Goal: Task Accomplishment & Management: Use online tool/utility

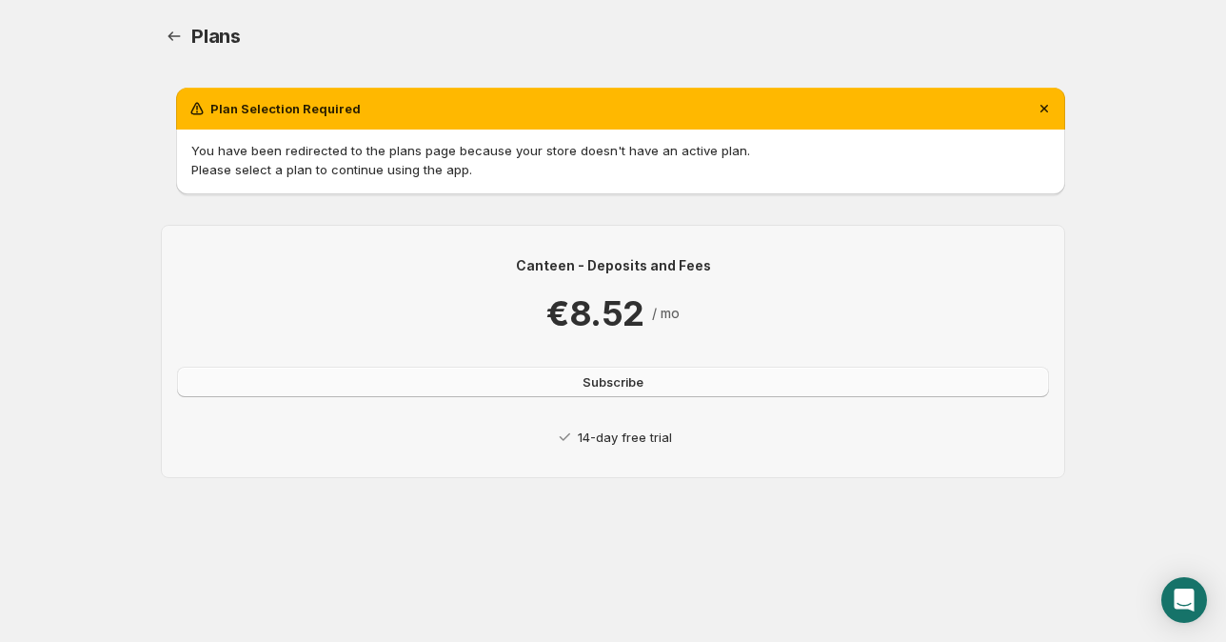
click at [618, 383] on span "Subscribe" at bounding box center [612, 381] width 61 height 19
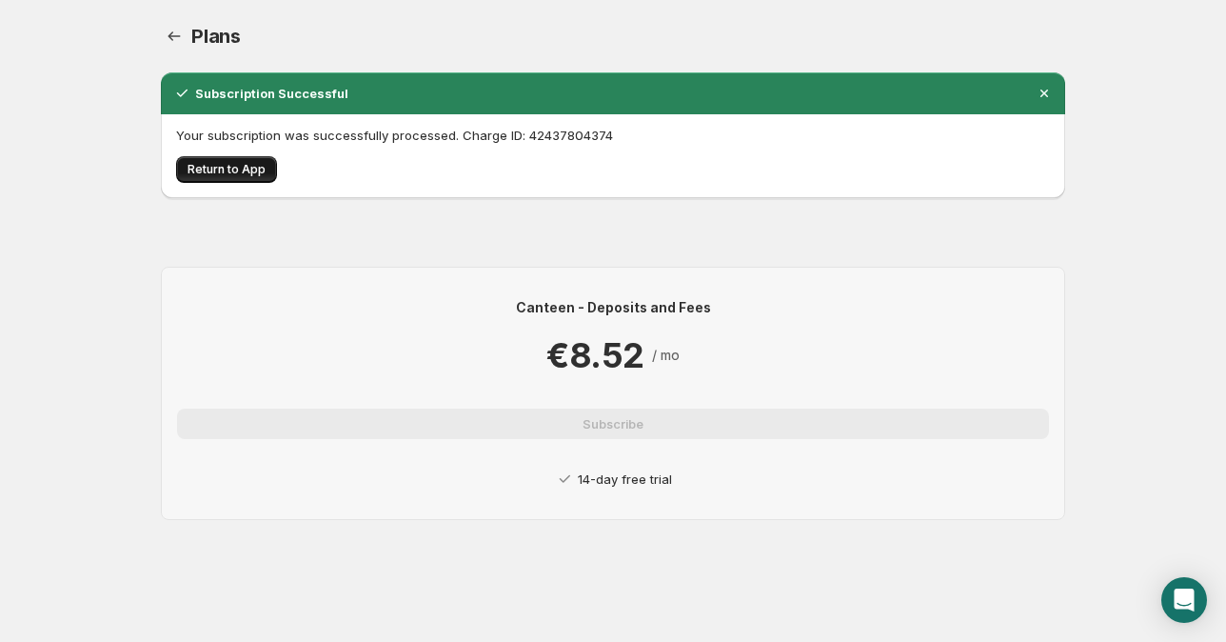
click at [221, 169] on span "Return to App" at bounding box center [227, 169] width 78 height 15
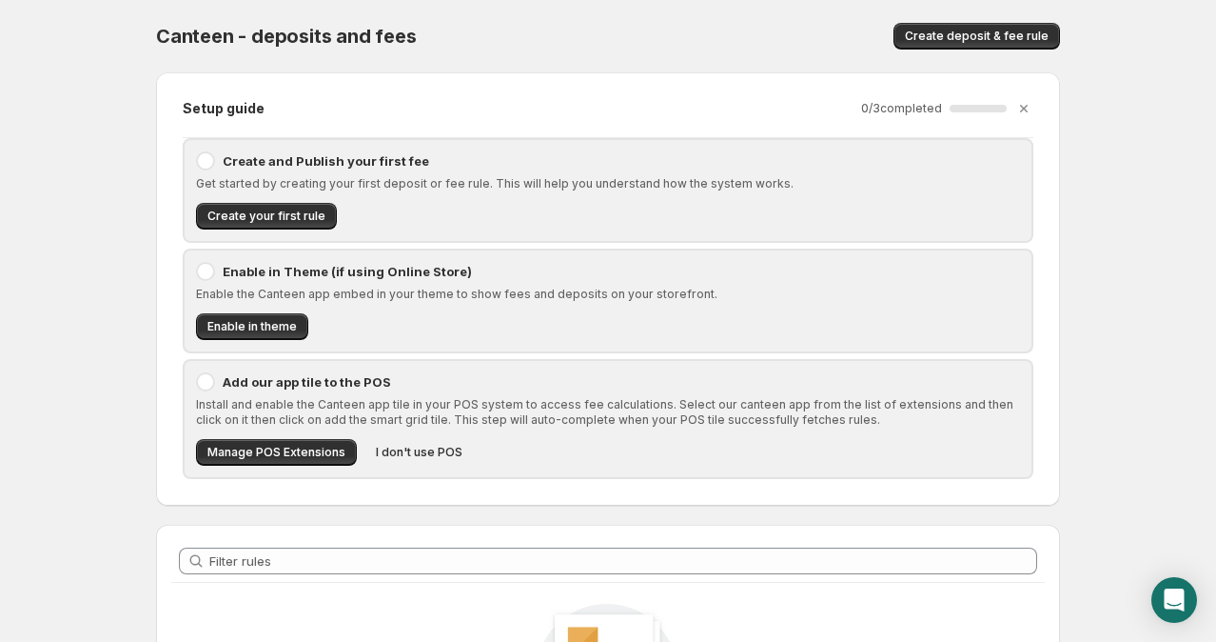
click at [207, 157] on div at bounding box center [205, 160] width 19 height 19
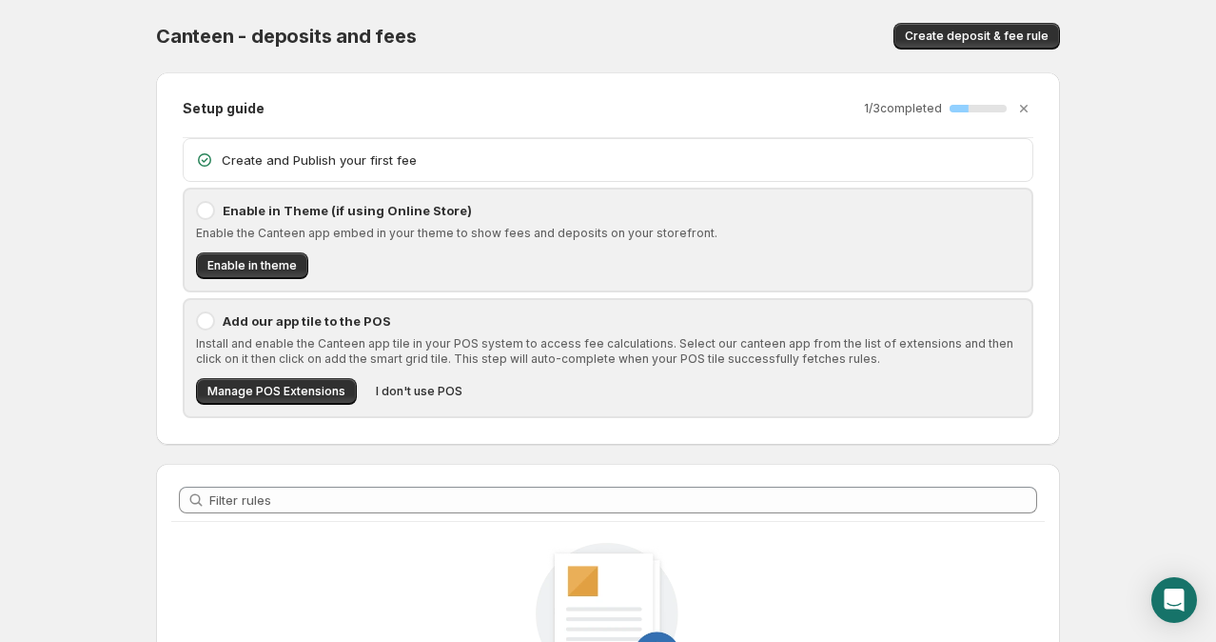
click at [199, 162] on icon at bounding box center [204, 159] width 13 height 13
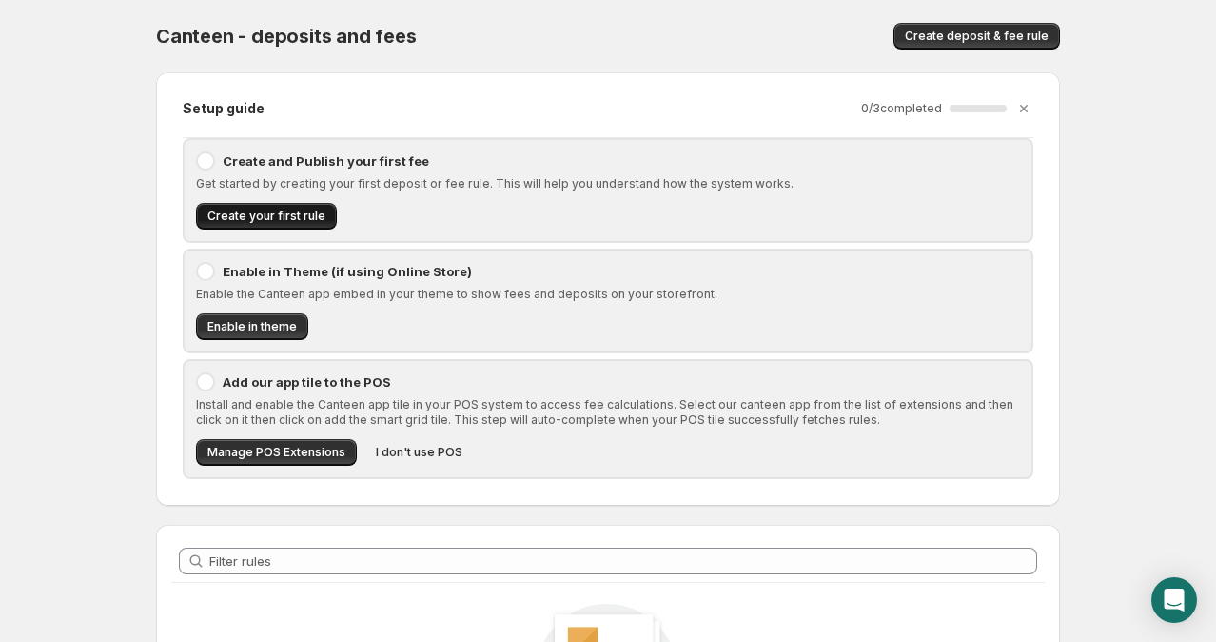
click at [240, 216] on span "Create your first rule" at bounding box center [266, 215] width 118 height 15
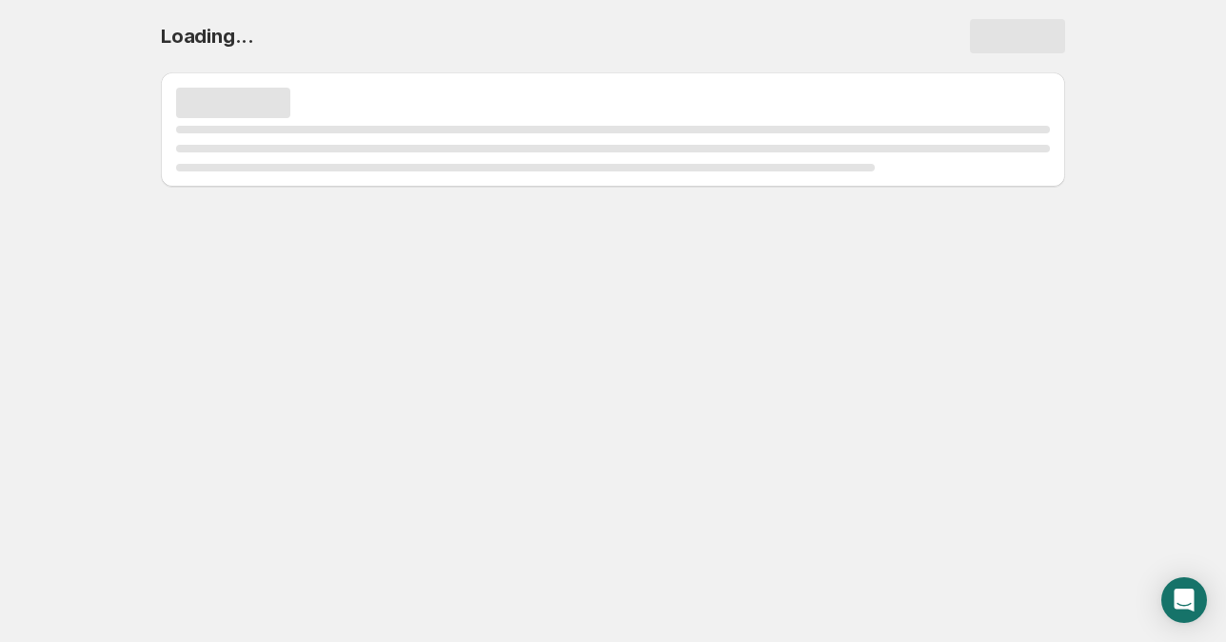
select select "deactive"
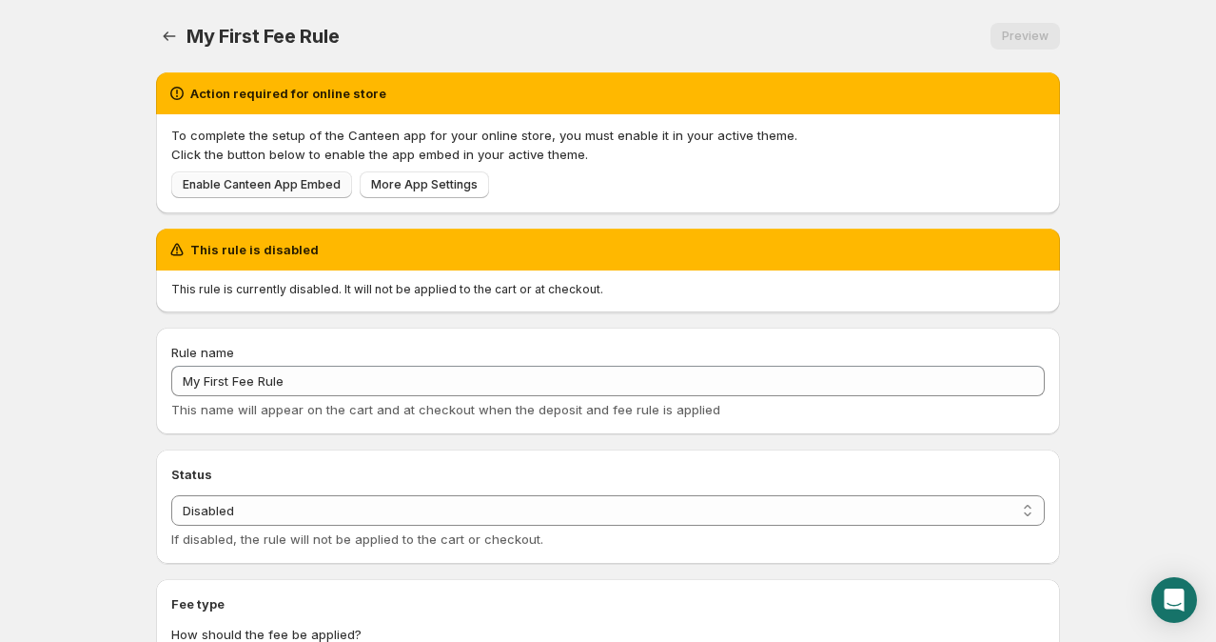
click at [257, 180] on span "Enable Canteen App Embed" at bounding box center [262, 184] width 158 height 15
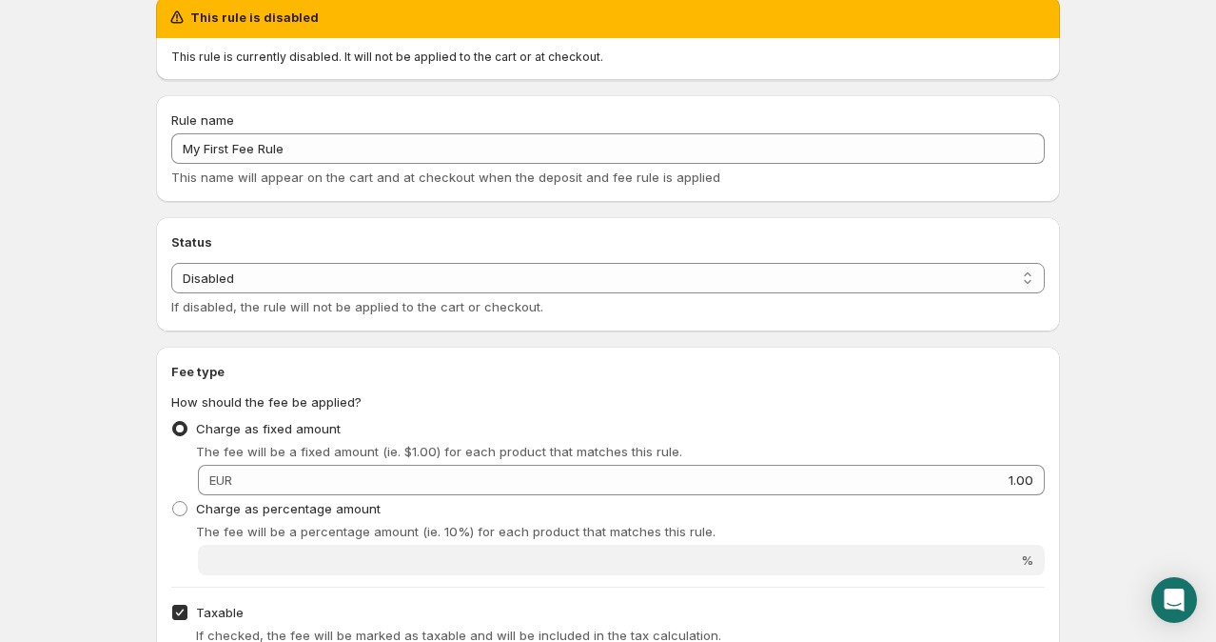
scroll to position [76, 0]
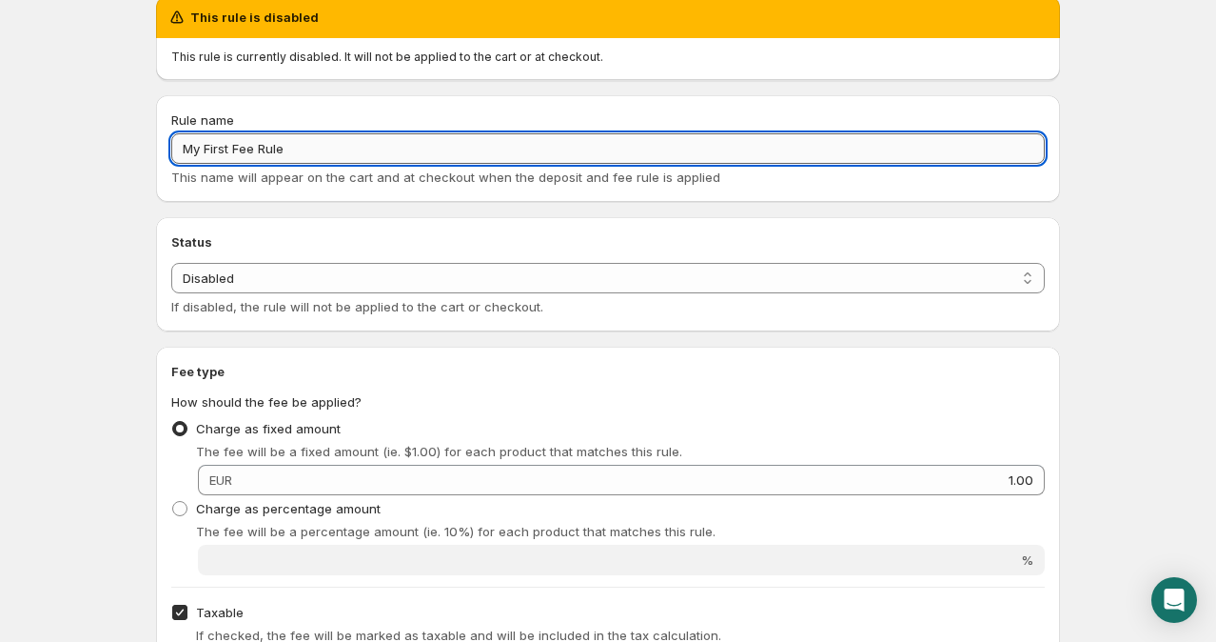
click at [350, 153] on input "My First Fee Rule" at bounding box center [608, 148] width 874 height 30
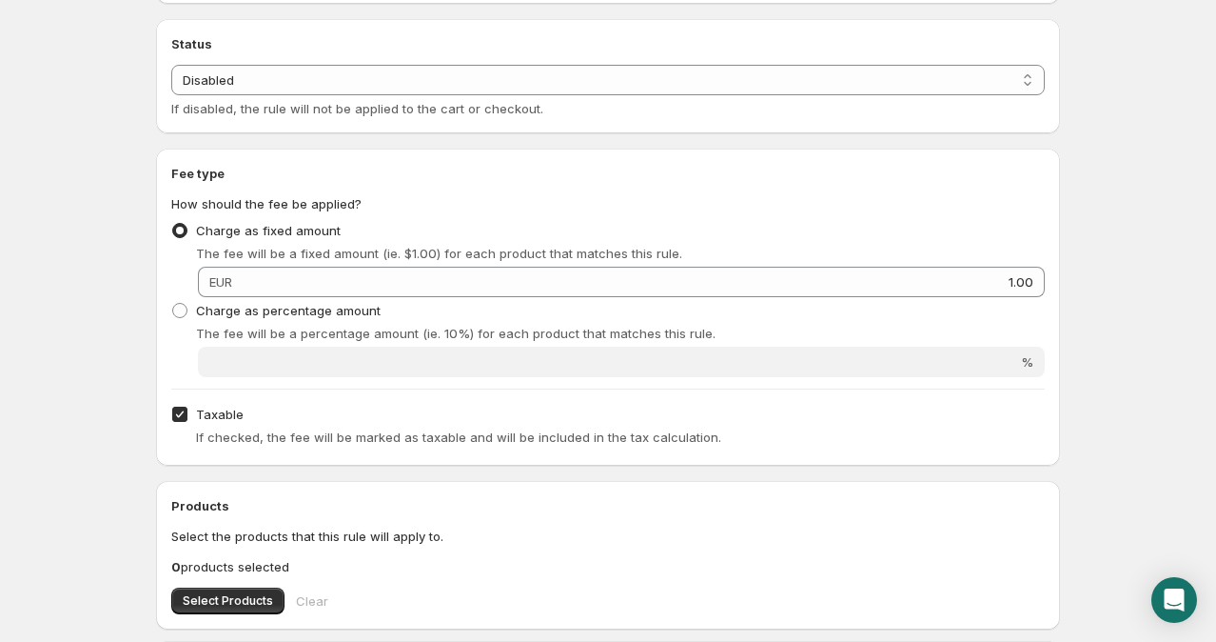
scroll to position [278, 0]
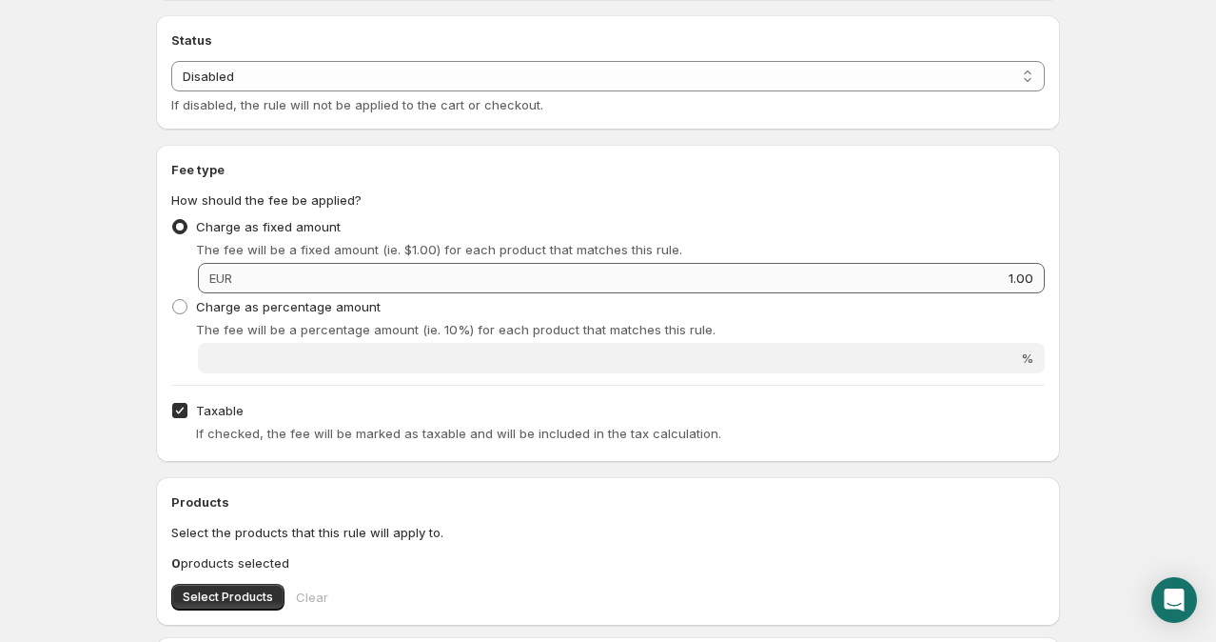
type input "Pfand"
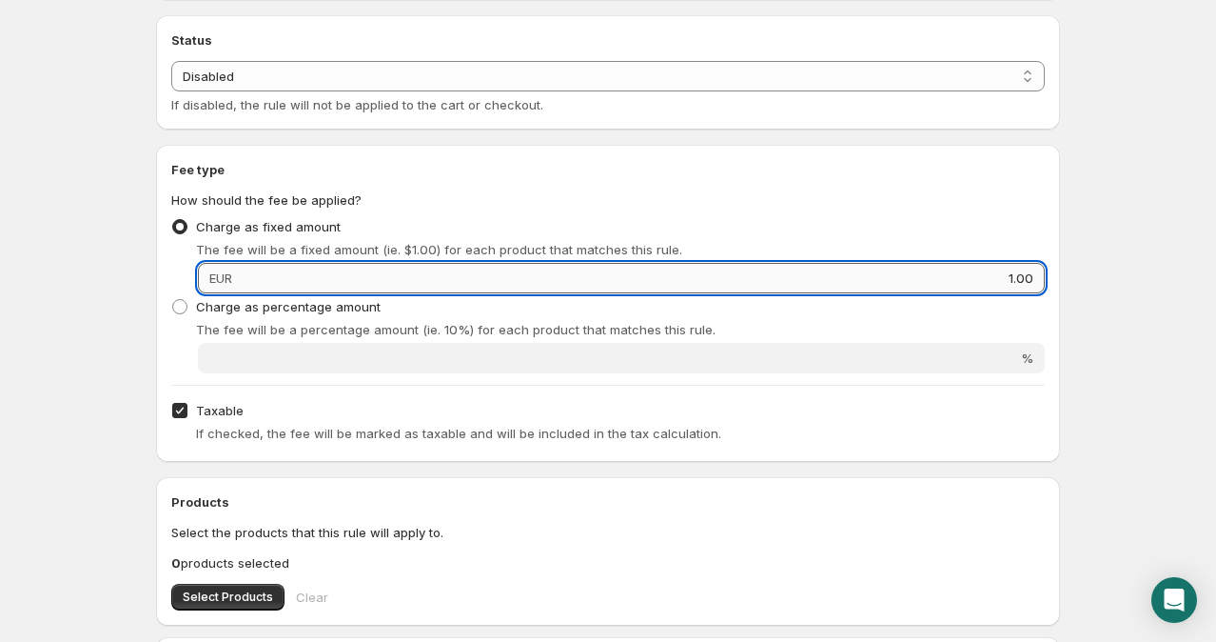
click at [358, 273] on input "1.00" at bounding box center [641, 278] width 807 height 30
type input "0"
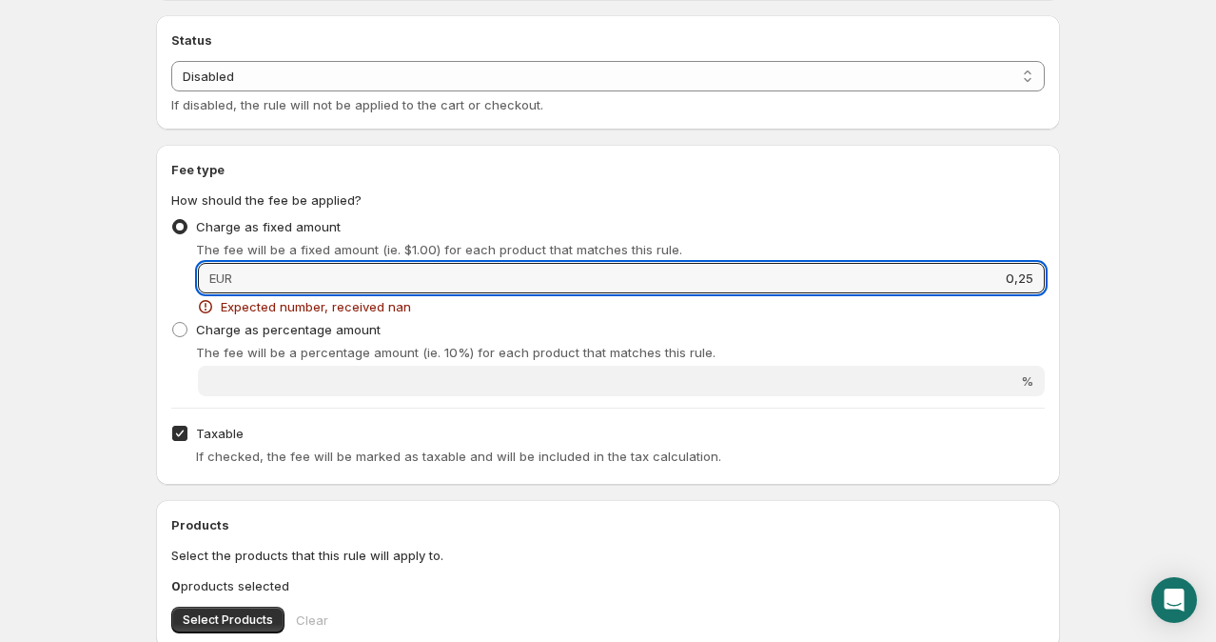
type input "0,25"
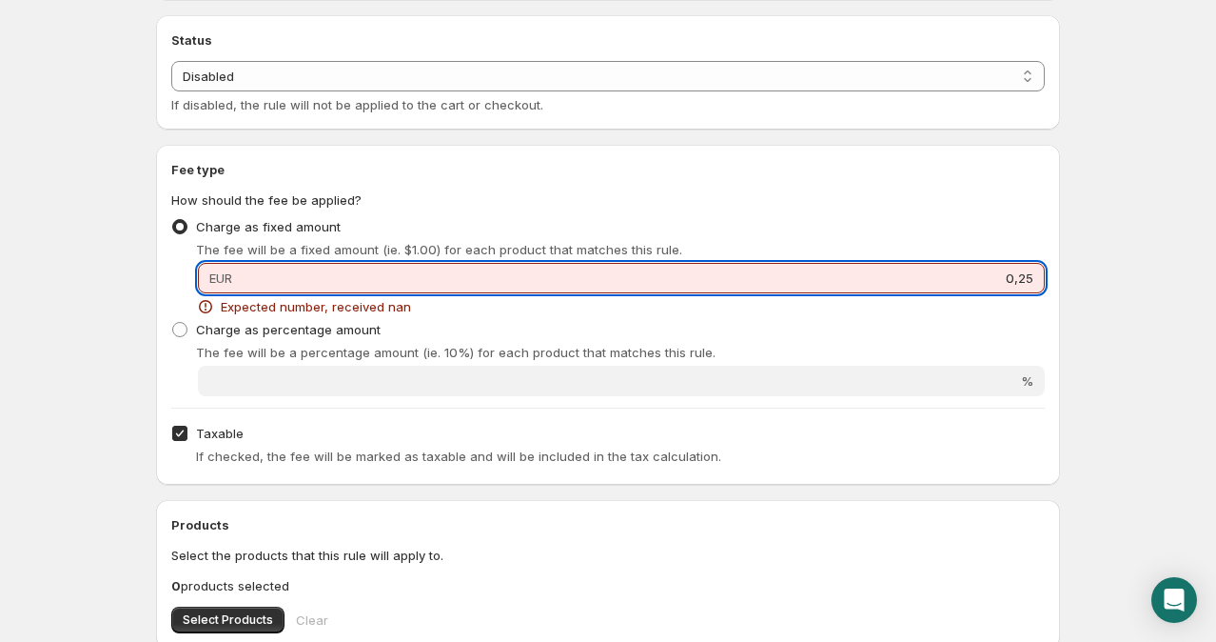
click at [420, 279] on input "0,25" at bounding box center [641, 278] width 807 height 30
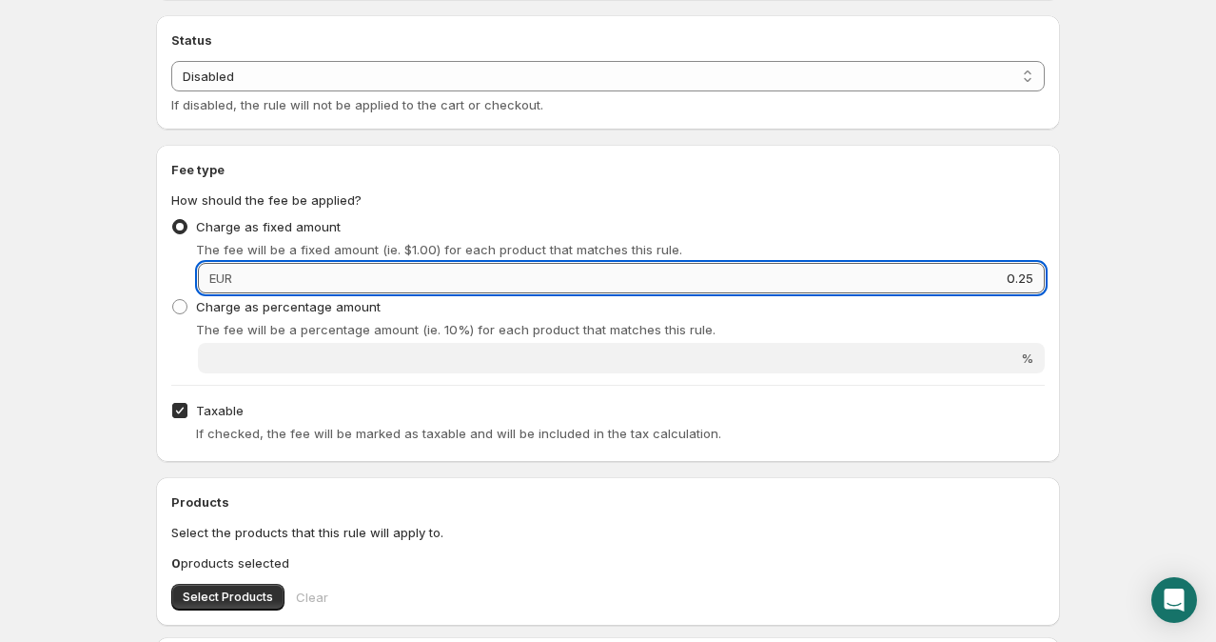
type input "0.25"
click button at bounding box center [0, 0] width 0 height 0
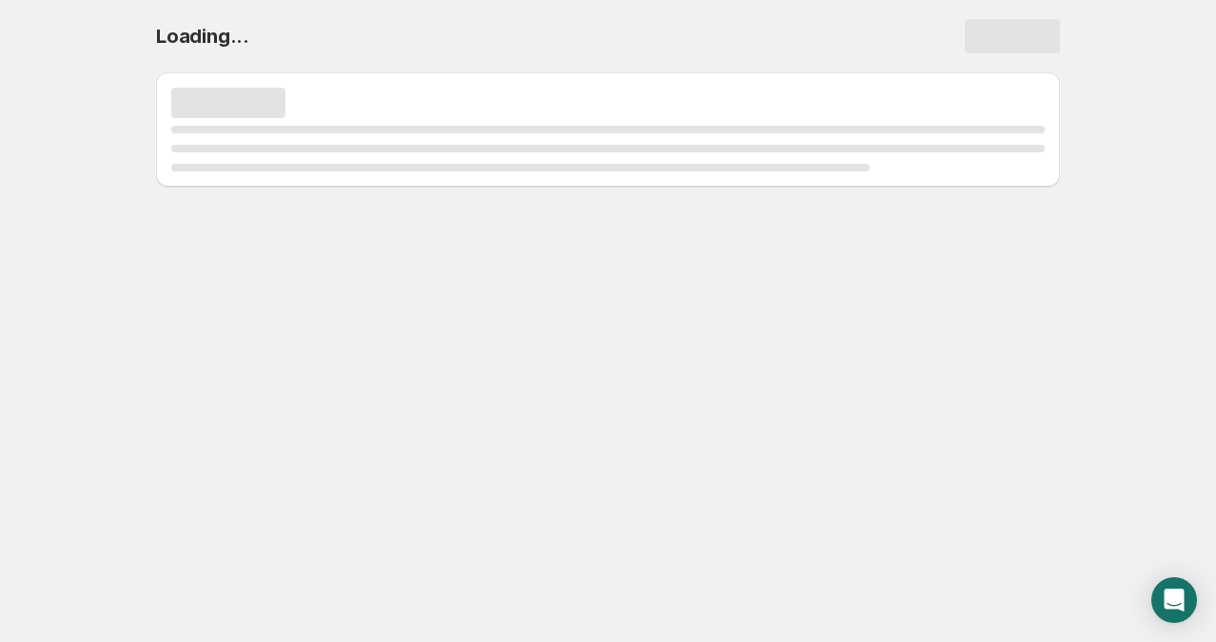
select select "deactive"
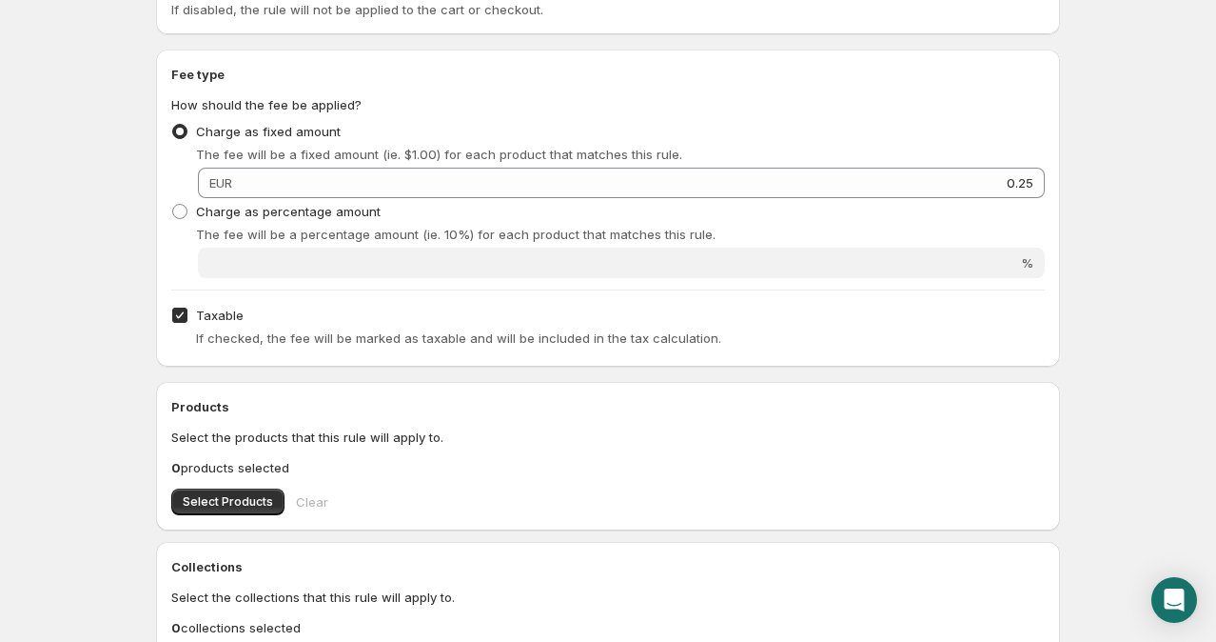
scroll to position [531, 0]
click at [183, 321] on span at bounding box center [179, 313] width 17 height 17
click at [183, 321] on input "Taxable" at bounding box center [179, 313] width 15 height 15
click at [179, 316] on input "Taxable" at bounding box center [179, 313] width 15 height 15
checkbox input "true"
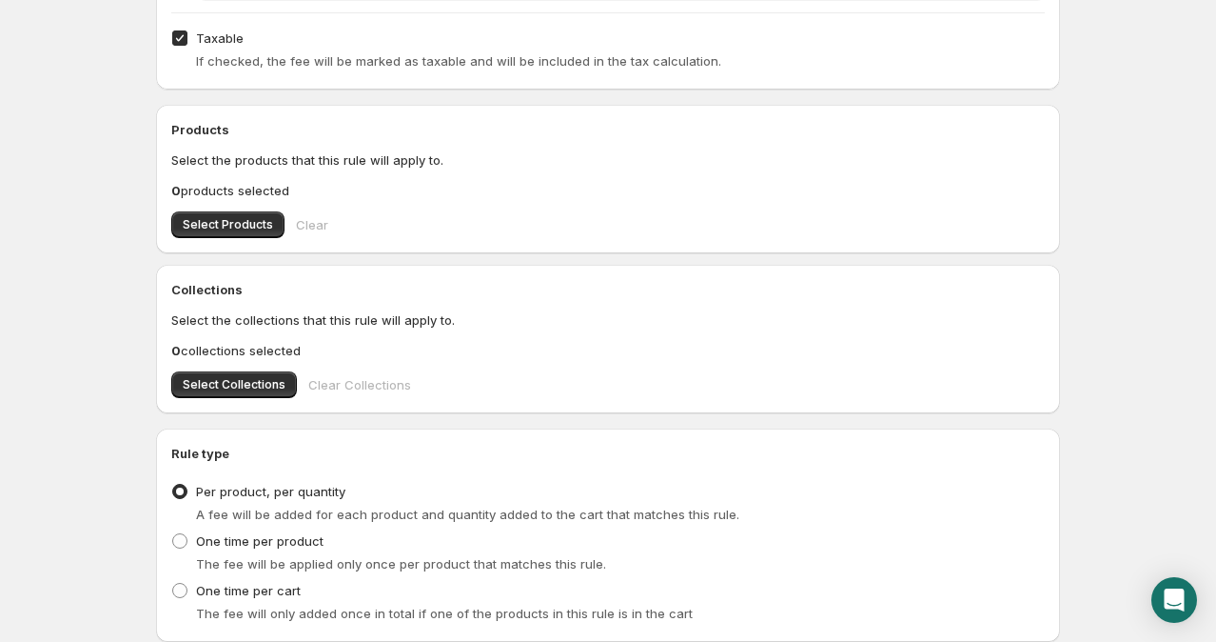
scroll to position [807, 0]
click at [253, 386] on span "Select Collections" at bounding box center [234, 383] width 103 height 15
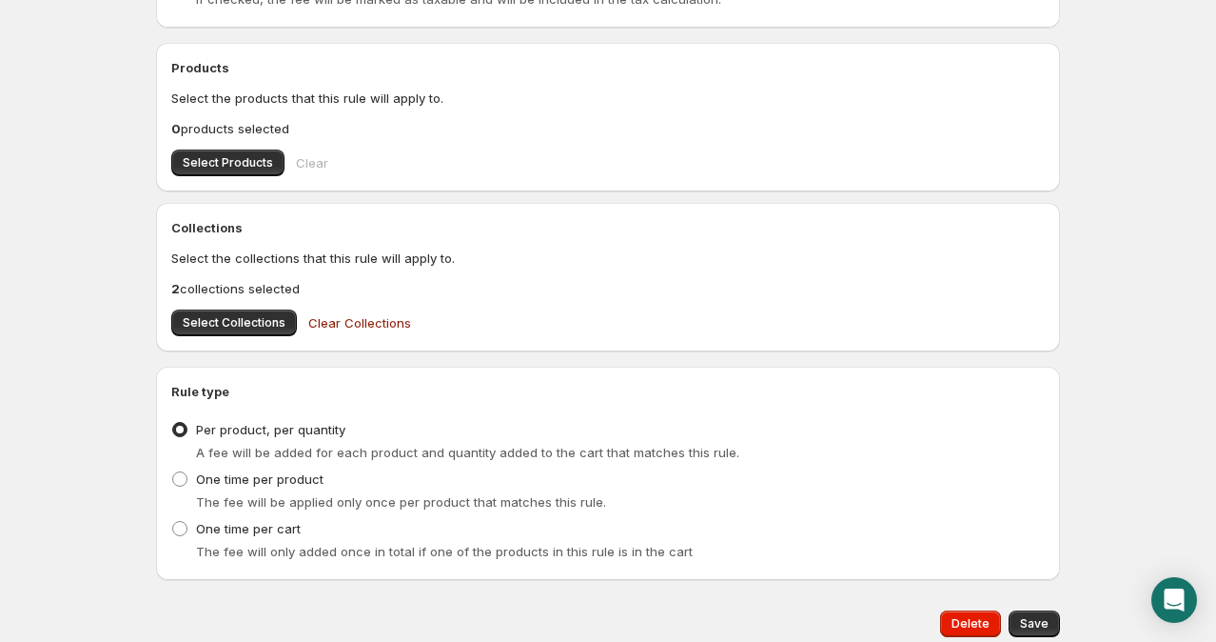
scroll to position [879, 0]
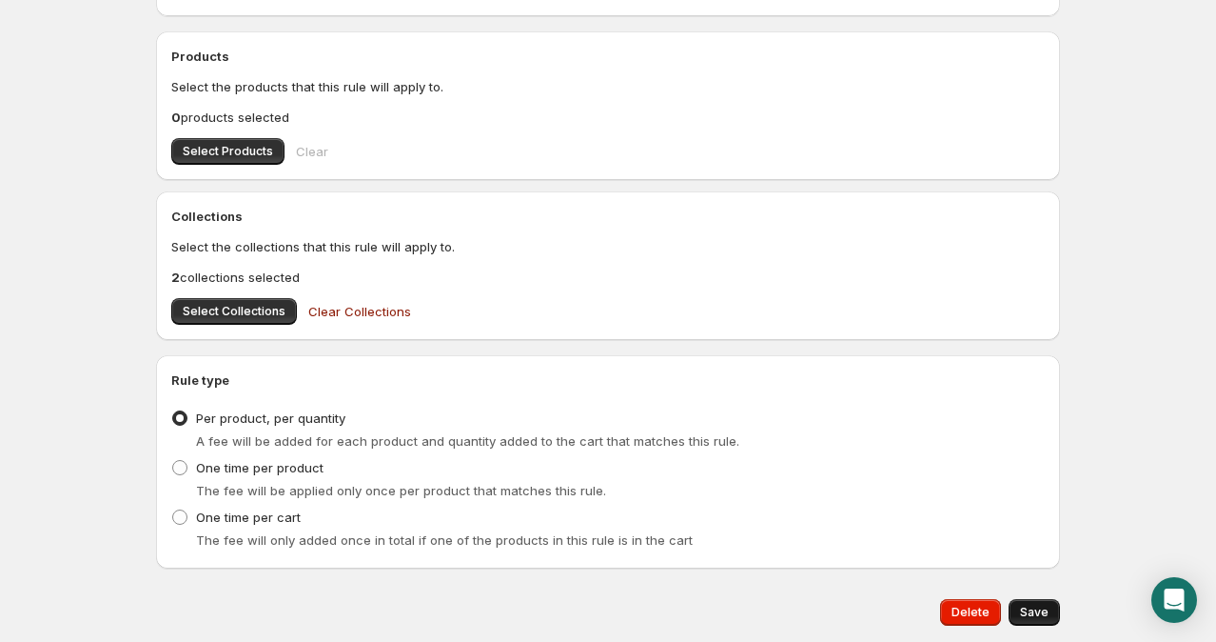
click at [1032, 604] on span "Save" at bounding box center [1034, 611] width 29 height 15
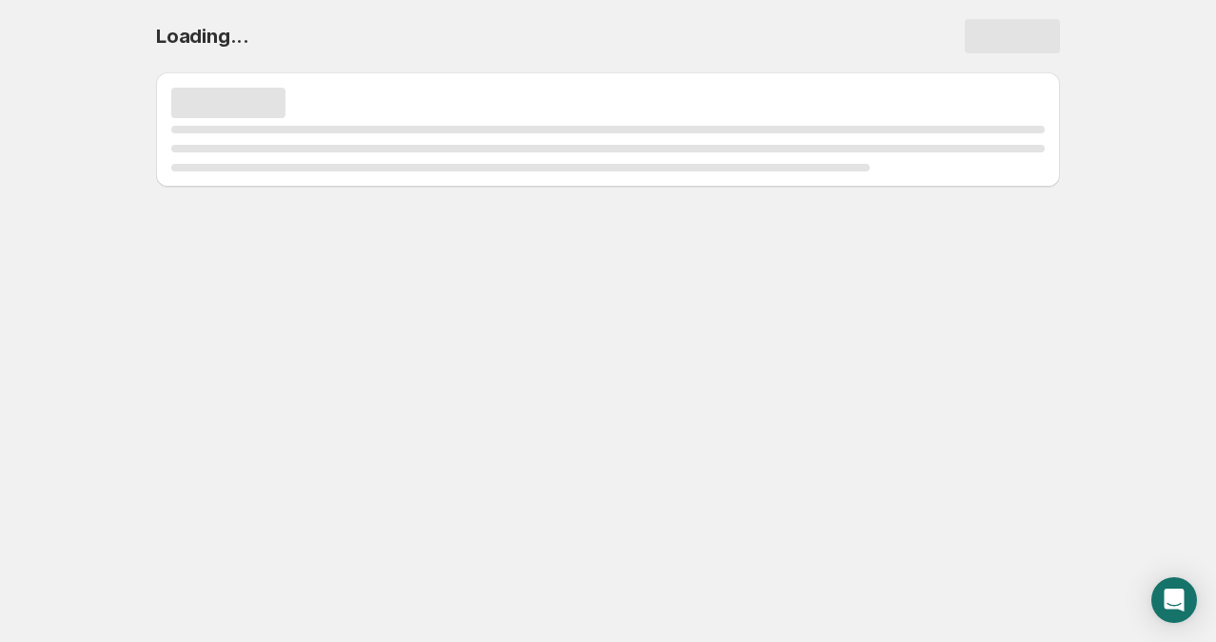
scroll to position [0, 0]
select select "deactive"
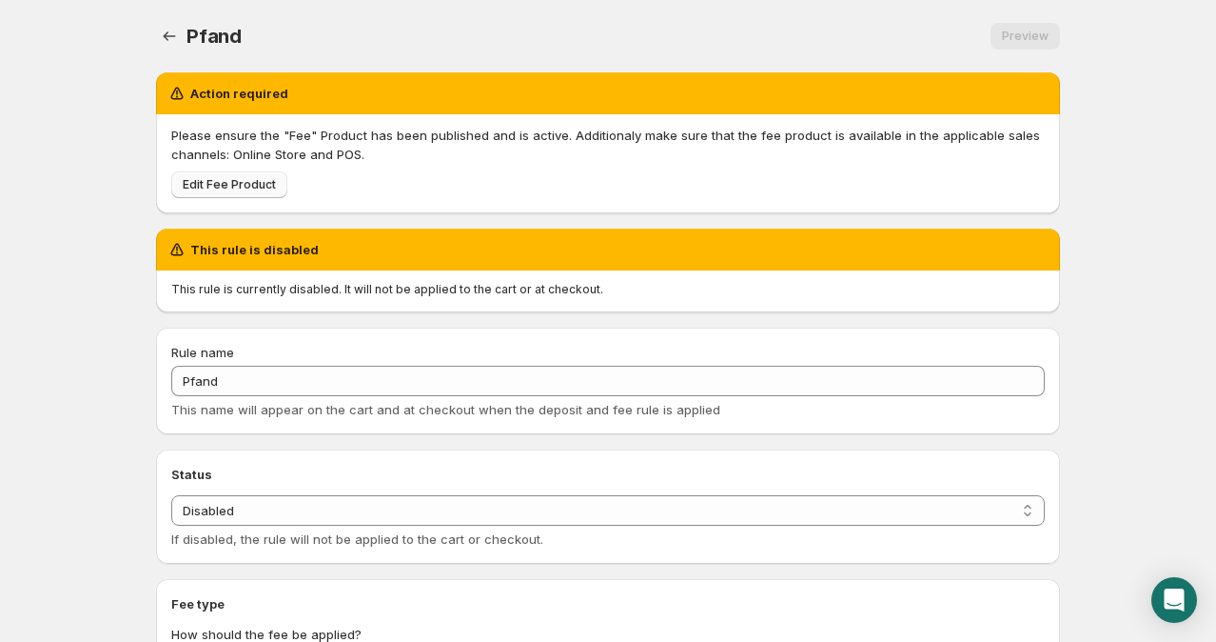
click at [263, 181] on span "Edit Fee Product" at bounding box center [229, 184] width 93 height 15
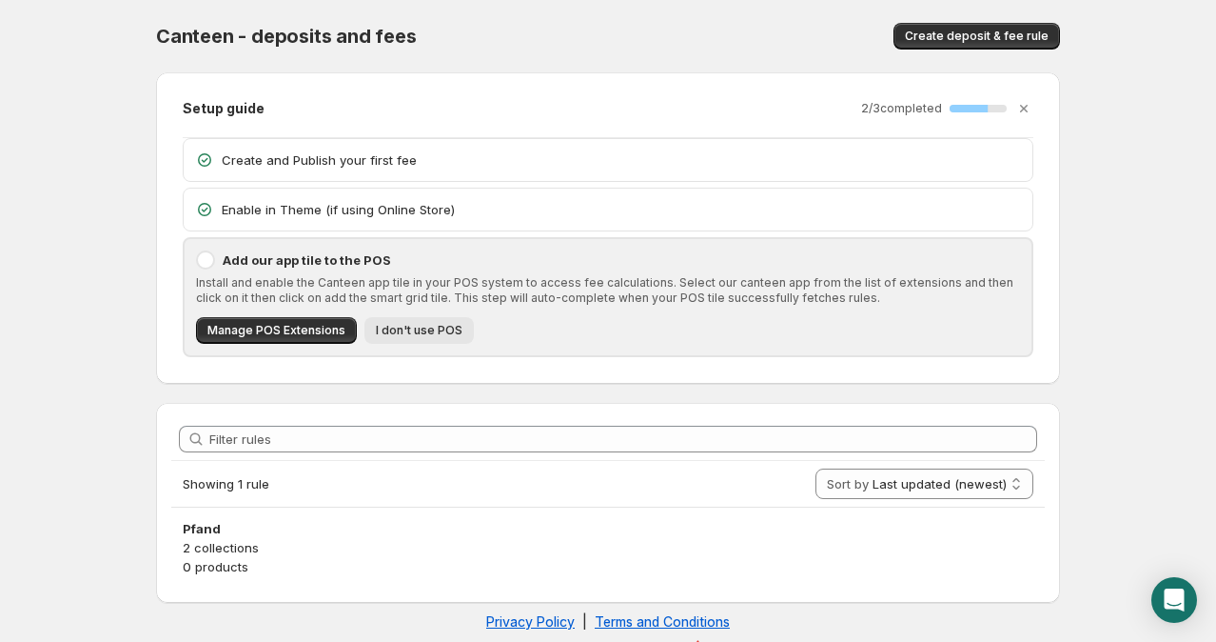
click at [388, 335] on span "I don't use POS" at bounding box center [419, 330] width 87 height 15
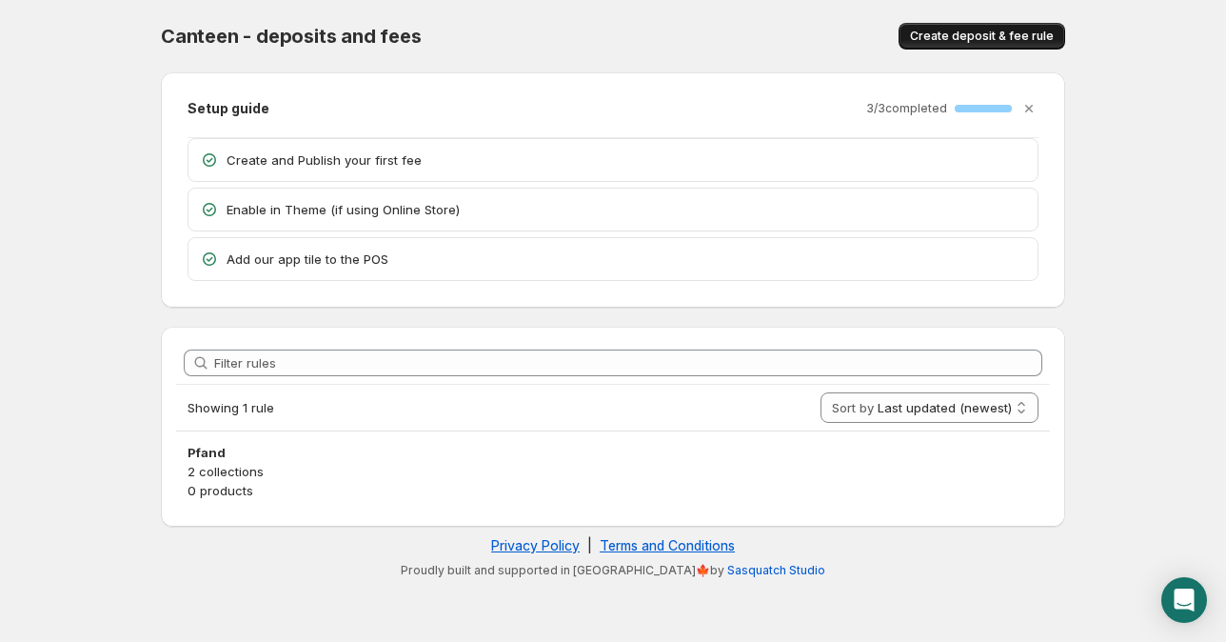
click at [974, 34] on span "Create deposit & fee rule" at bounding box center [982, 36] width 144 height 15
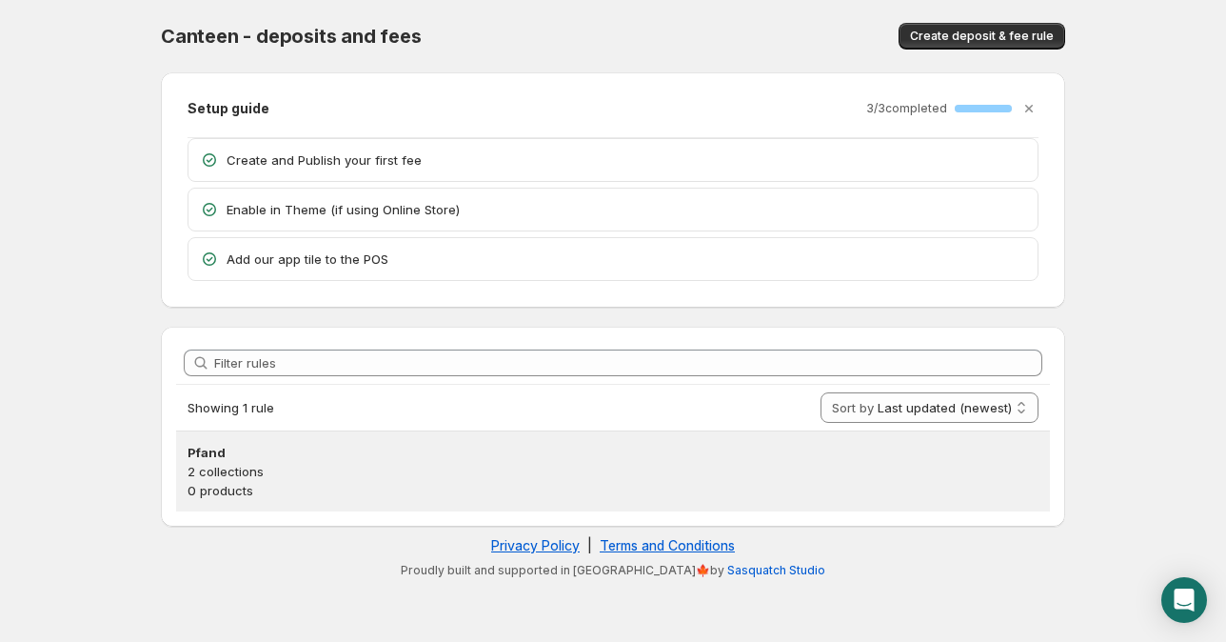
click at [308, 462] on p "2 collections" at bounding box center [613, 471] width 851 height 19
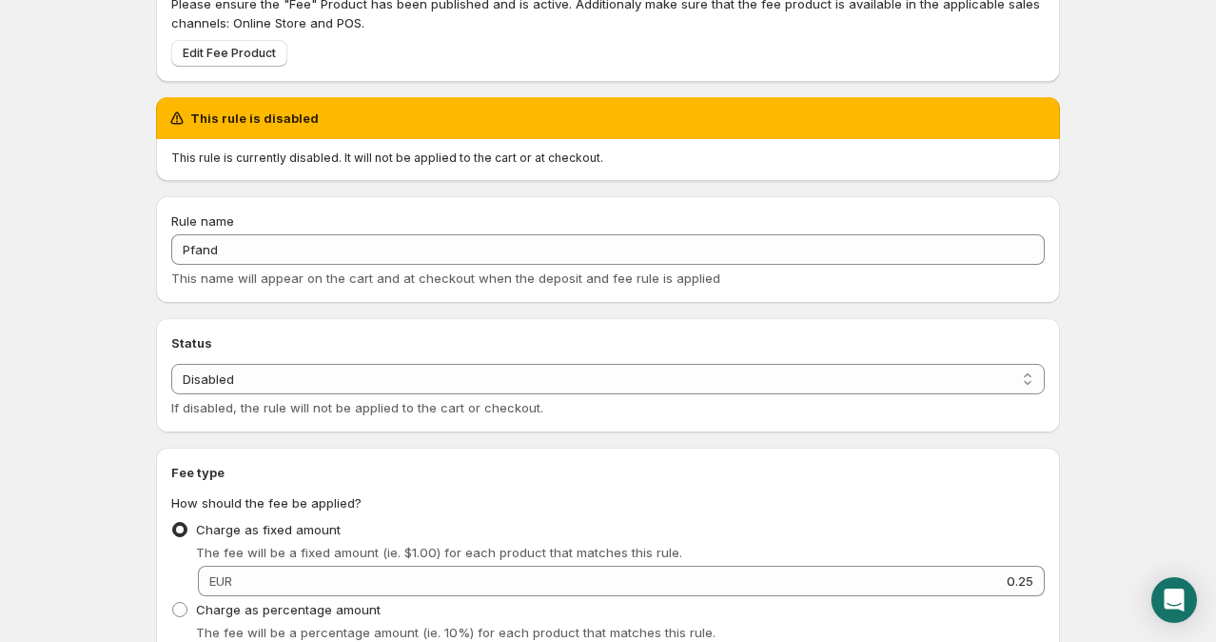
scroll to position [137, 0]
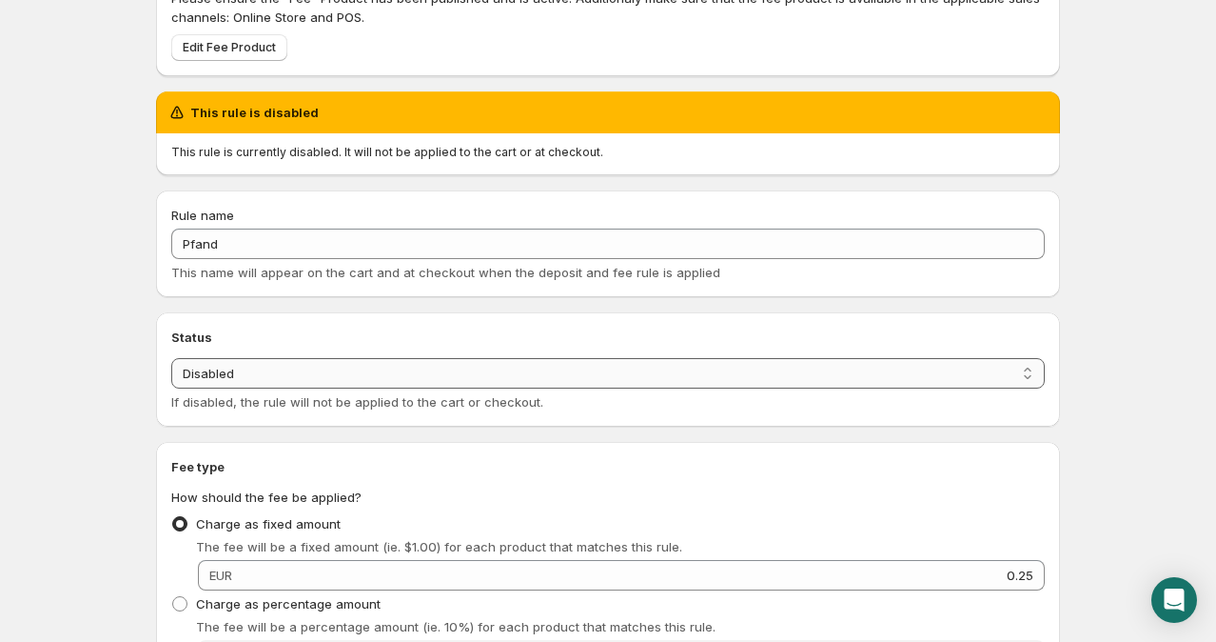
click at [470, 379] on select "Enabled Disabled" at bounding box center [608, 373] width 874 height 30
select select "active"
click at [171, 358] on select "Enabled Disabled" at bounding box center [608, 373] width 874 height 30
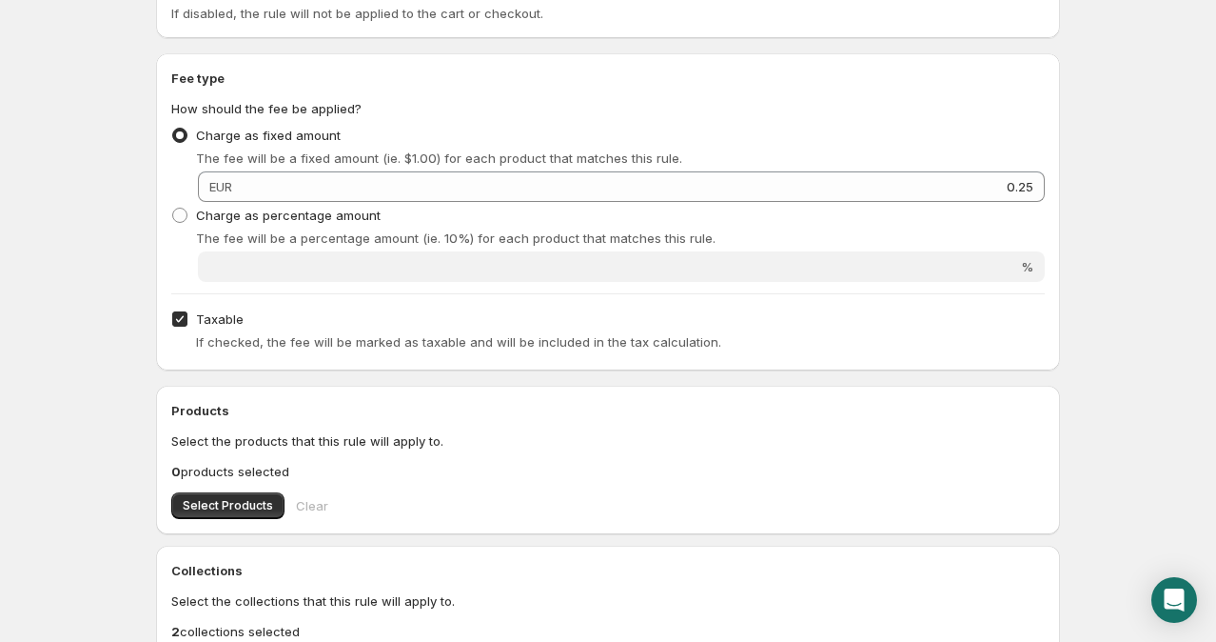
scroll to position [280, 0]
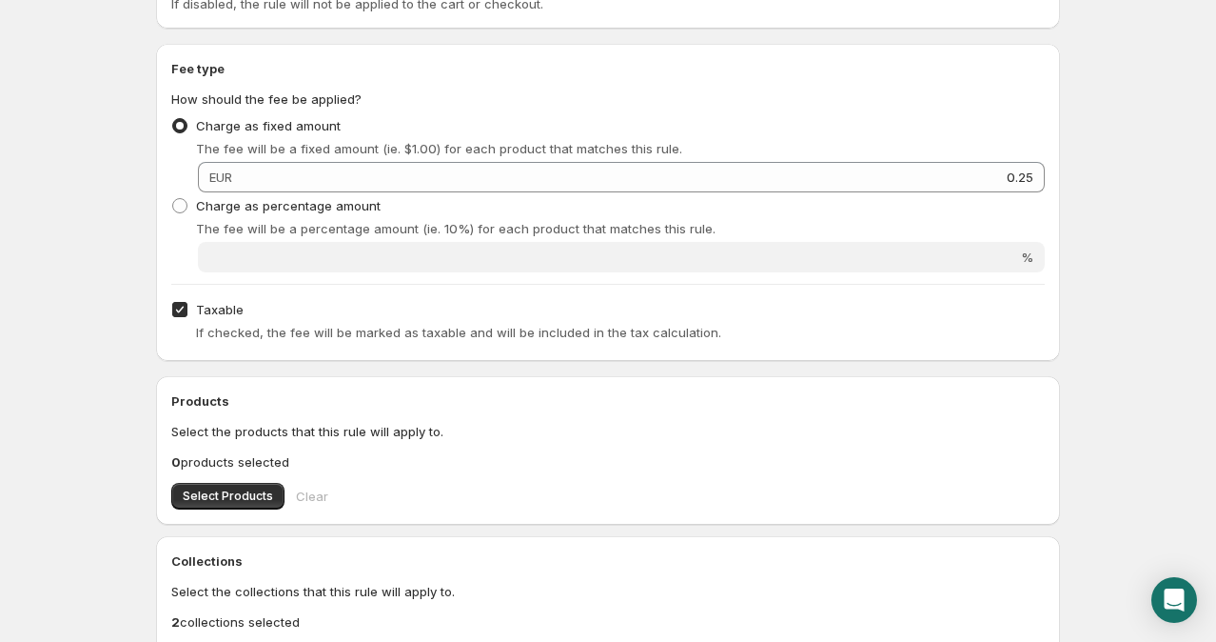
click at [183, 306] on input "Taxable" at bounding box center [179, 309] width 15 height 15
checkbox input "false"
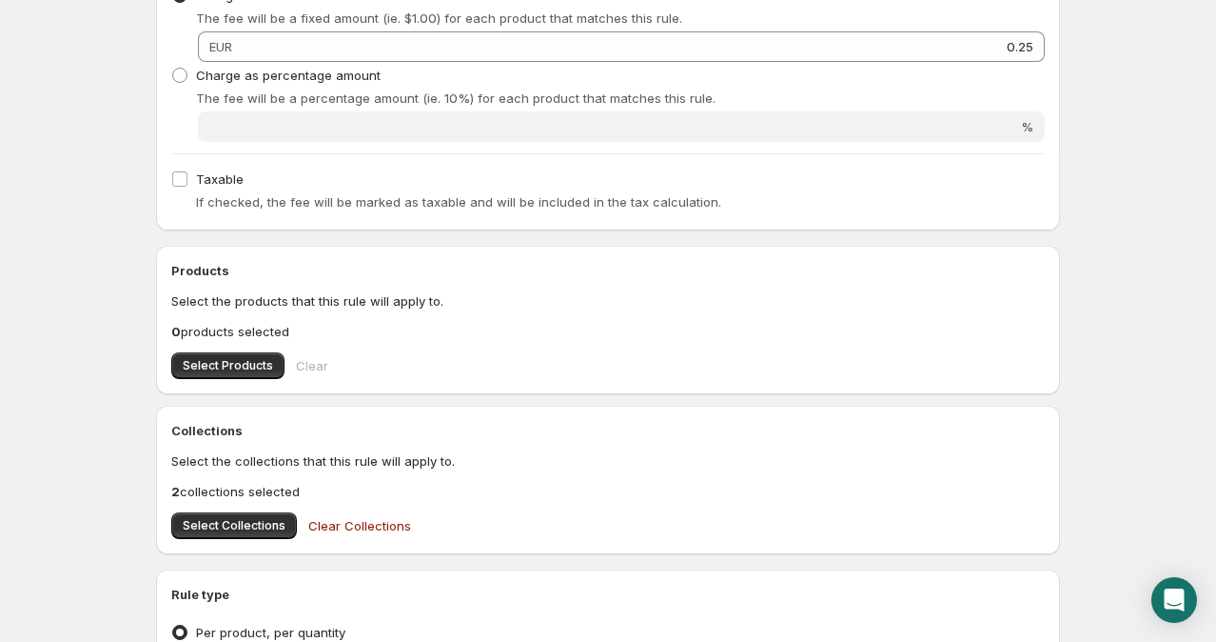
scroll to position [414, 0]
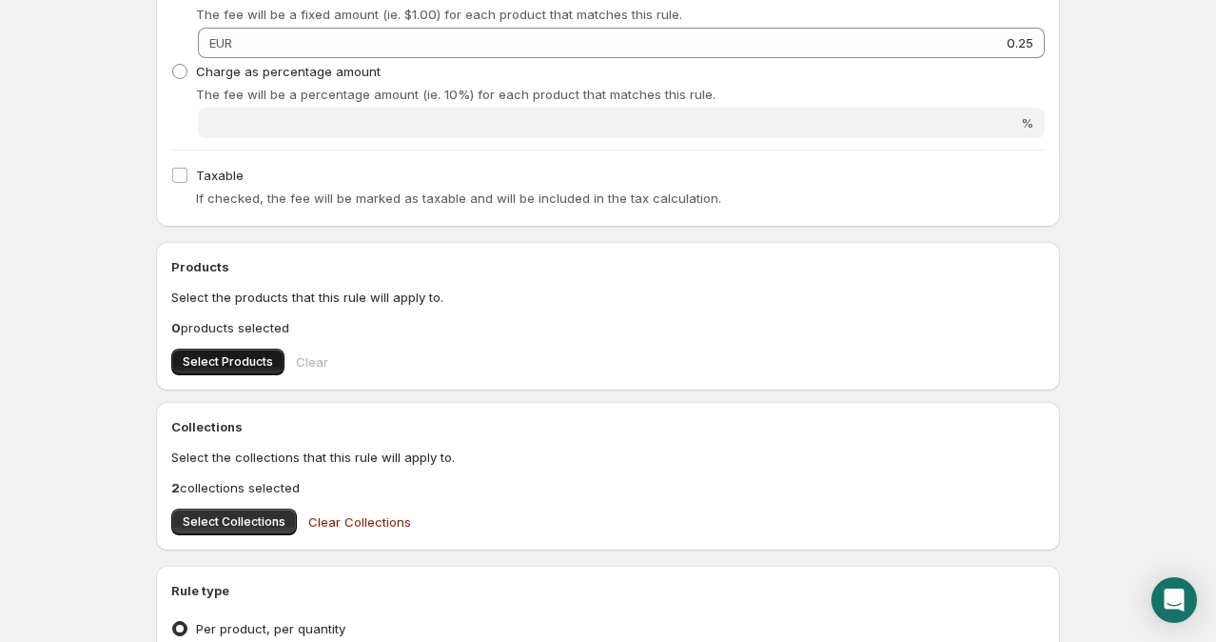
click at [247, 368] on button "Select Products" at bounding box center [227, 361] width 113 height 27
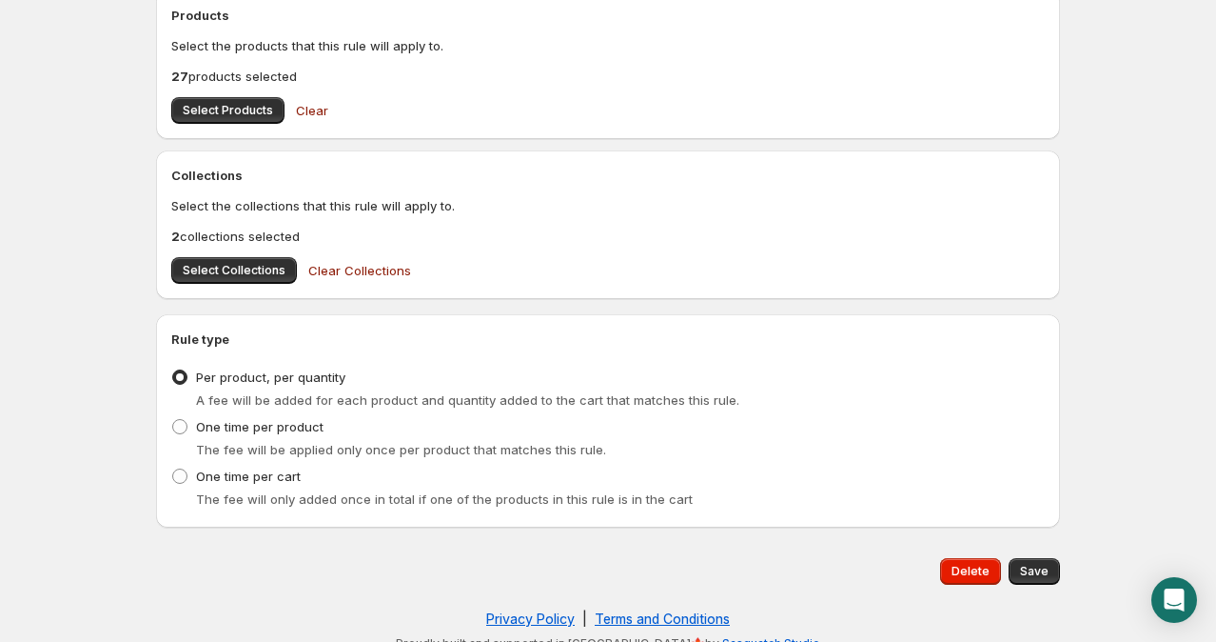
scroll to position [684, 0]
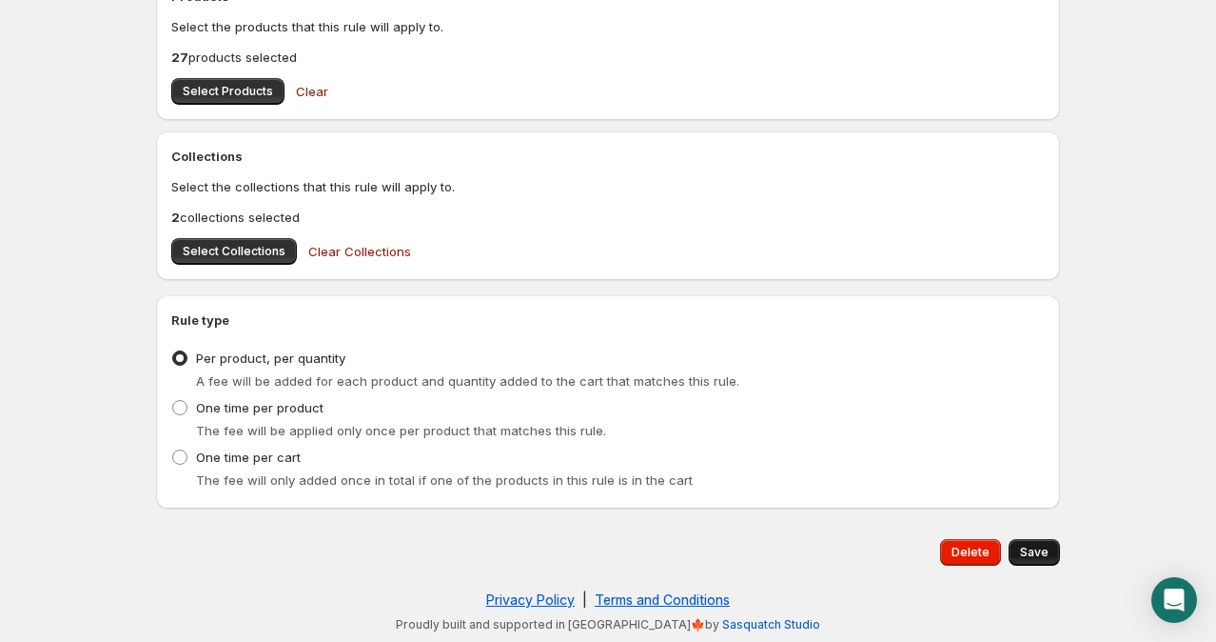
click at [1037, 546] on span "Save" at bounding box center [1034, 551] width 29 height 15
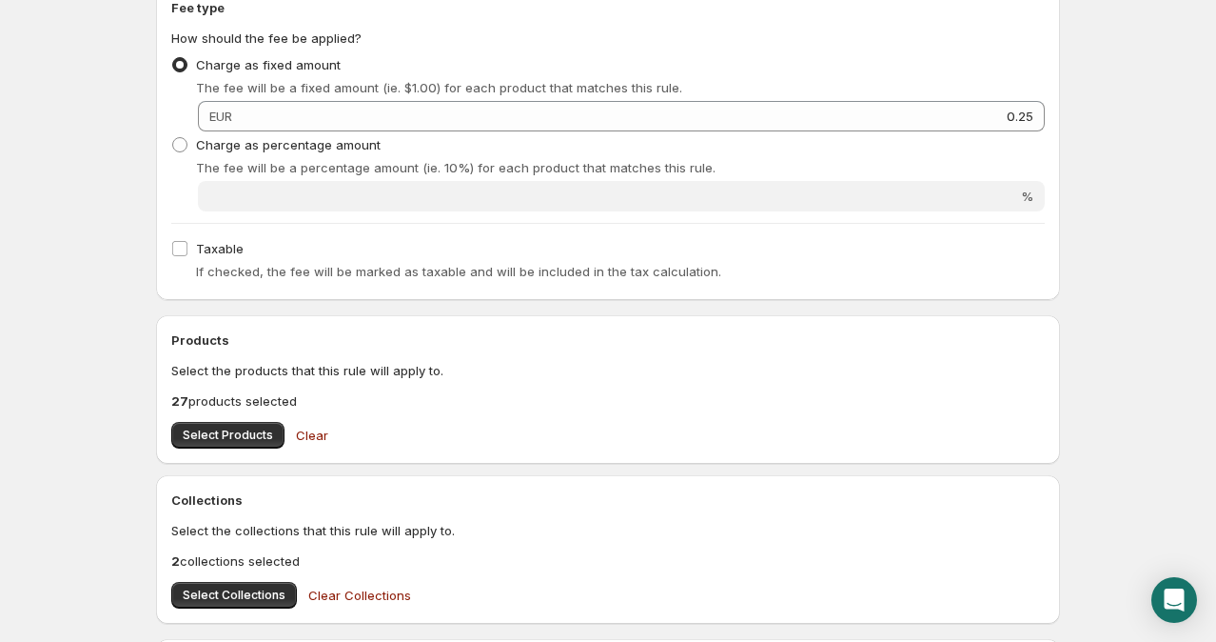
scroll to position [0, 0]
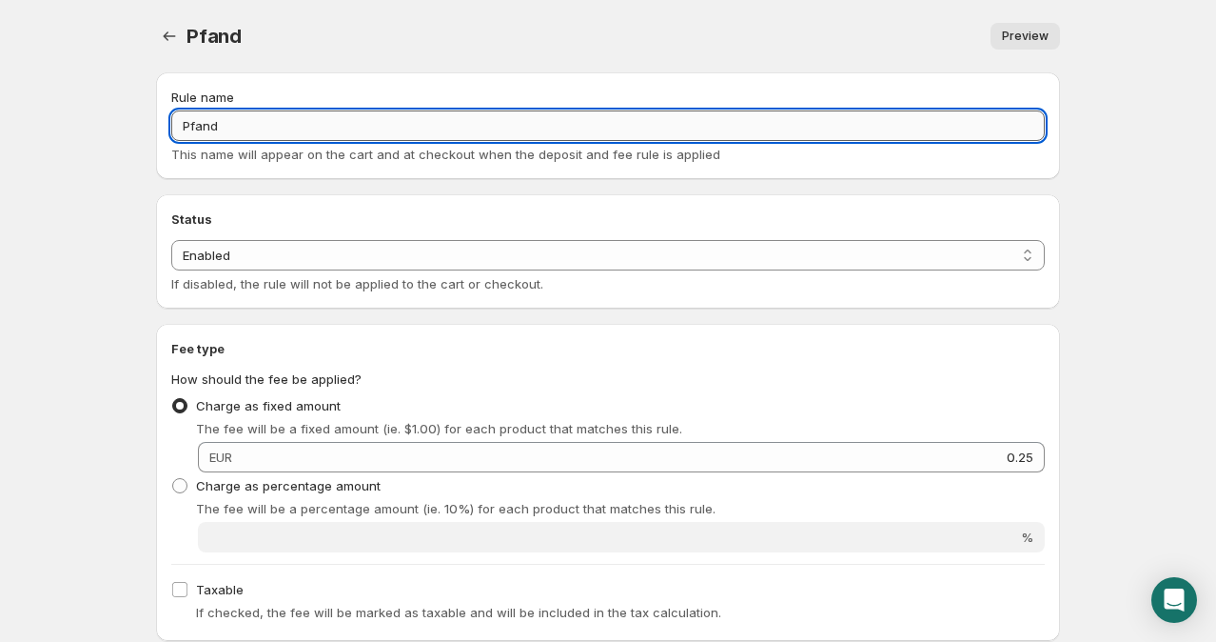
click at [369, 135] on input "Pfand" at bounding box center [608, 125] width 874 height 30
type input "zzgl. Pfand"
click at [1029, 49] on div "zzgl. Pfand . This page is ready zzgl. Pfand Preview More actions Preview" at bounding box center [608, 36] width 904 height 72
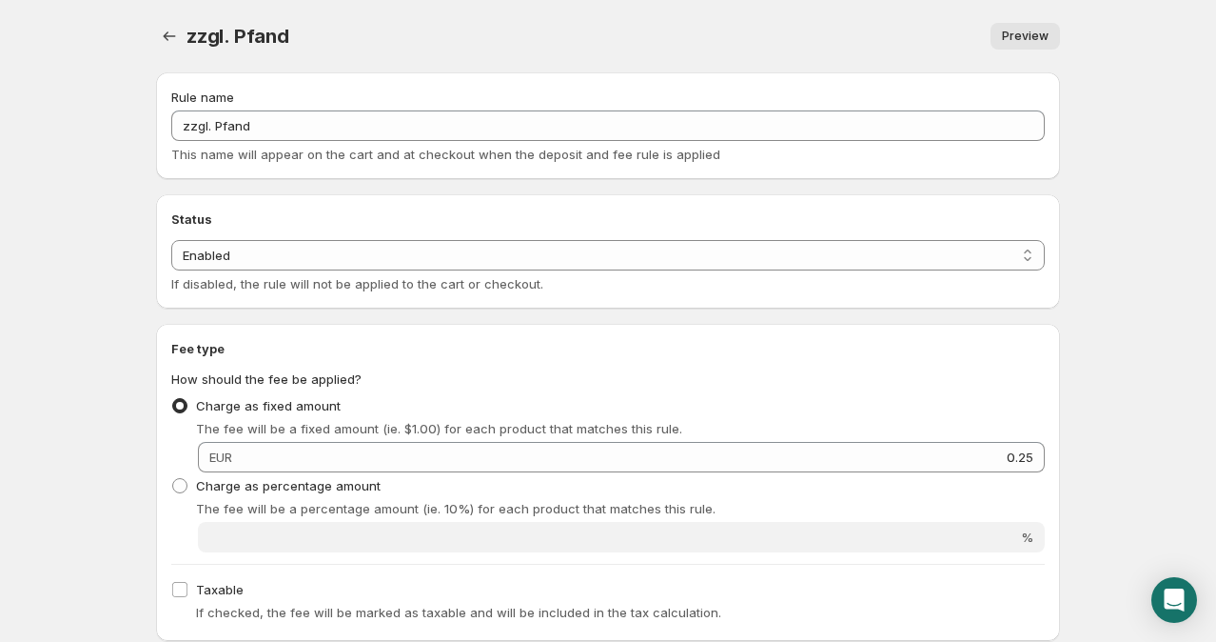
click at [1032, 30] on span "Preview" at bounding box center [1025, 36] width 47 height 15
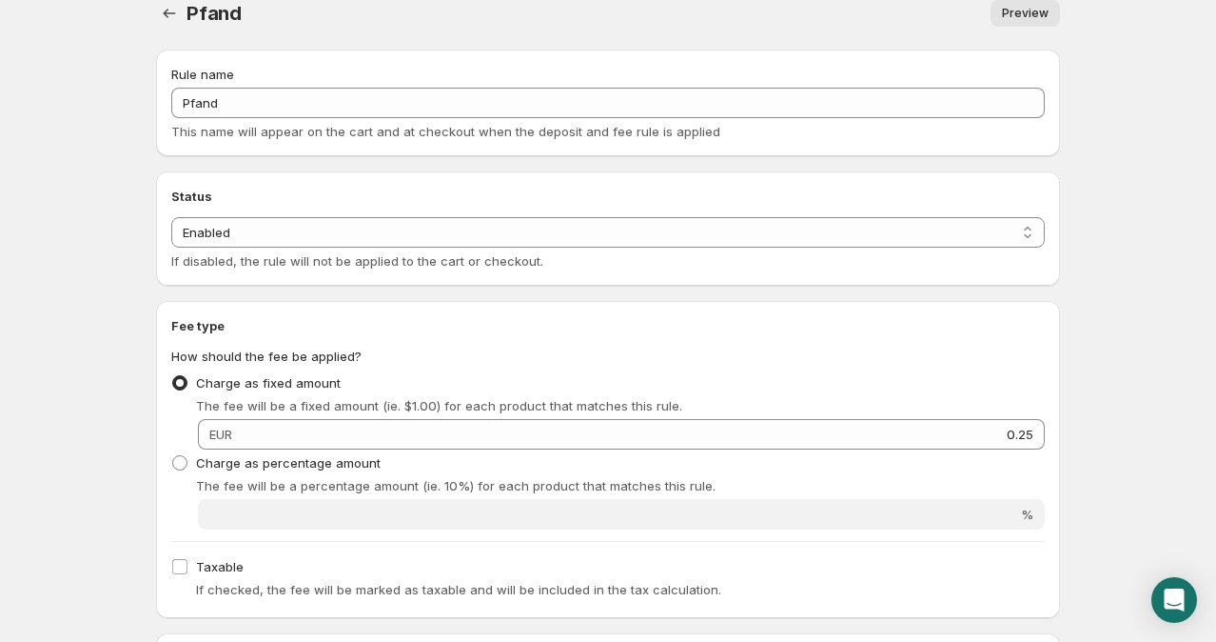
scroll to position [23, 0]
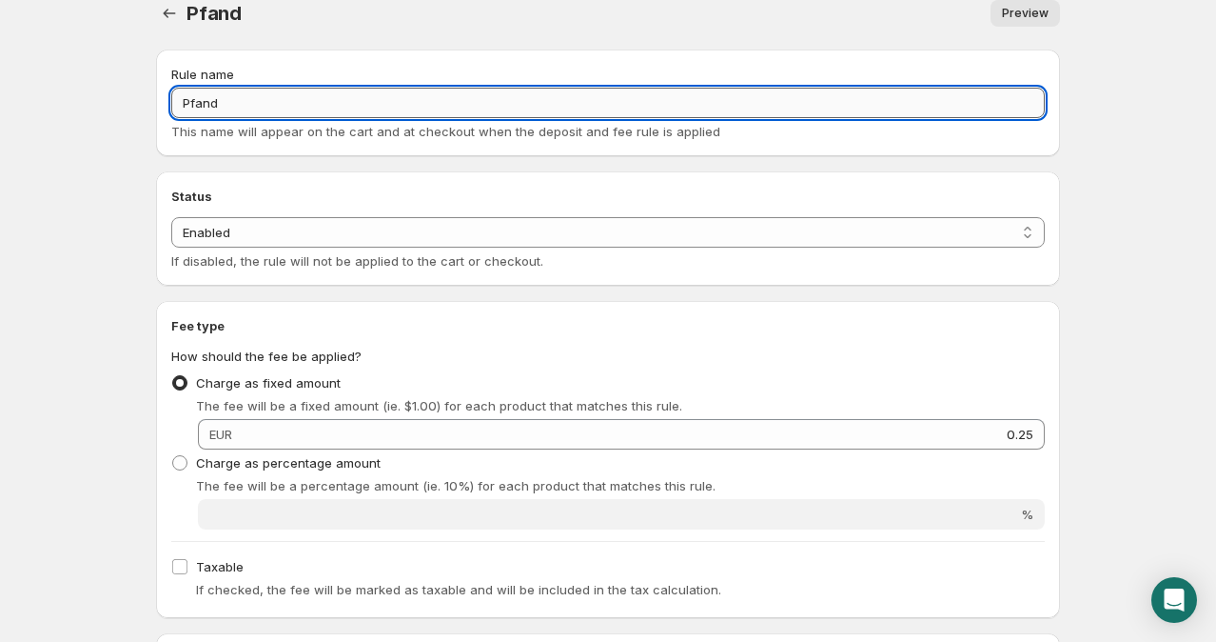
click at [339, 107] on input "Pfand" at bounding box center [608, 103] width 874 height 30
type input "zzgl. Pfand"
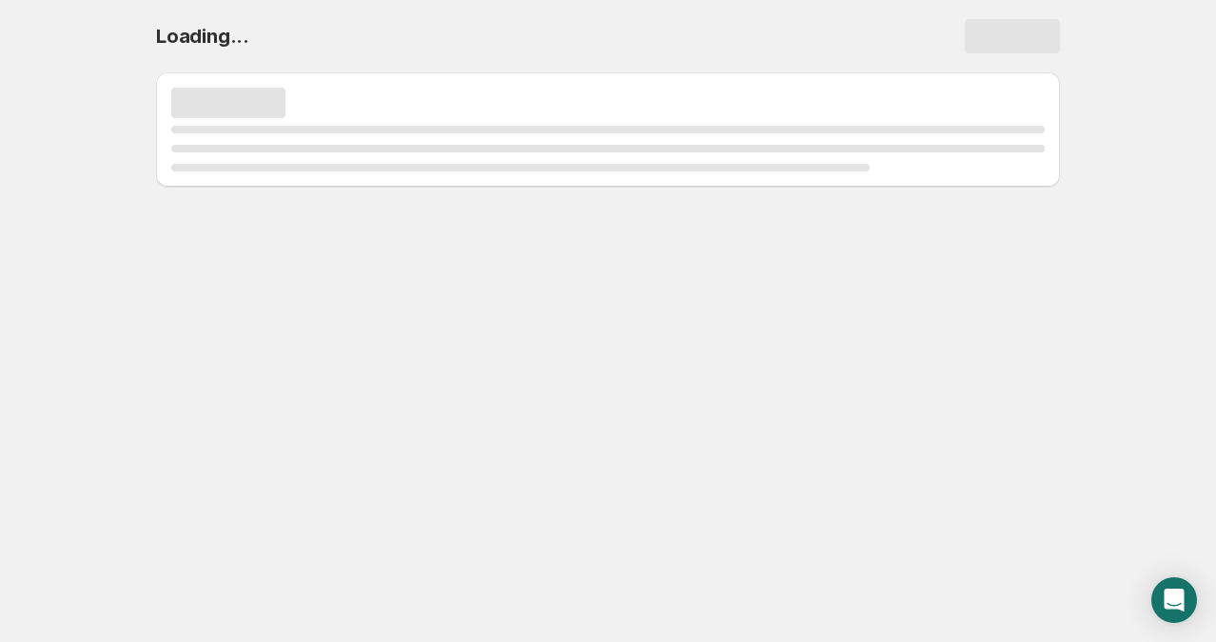
scroll to position [0, 0]
